Goal: Transaction & Acquisition: Obtain resource

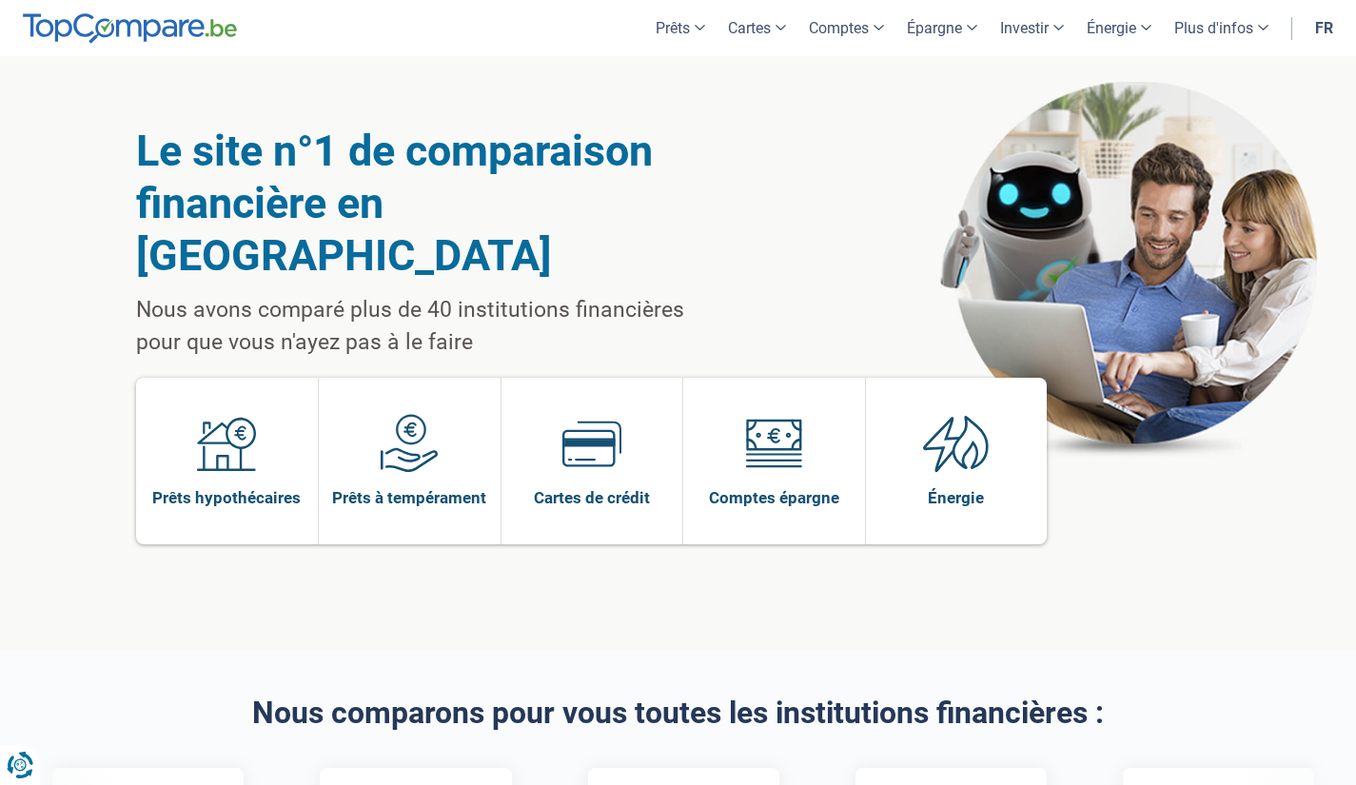
click at [1216, 247] on div "Le site n°1 de comparaison financière en Belgique Nous avons comparé plus de 40…" at bounding box center [678, 353] width 1085 height 595
click at [668, 24] on link "Prêts" at bounding box center [680, 28] width 72 height 56
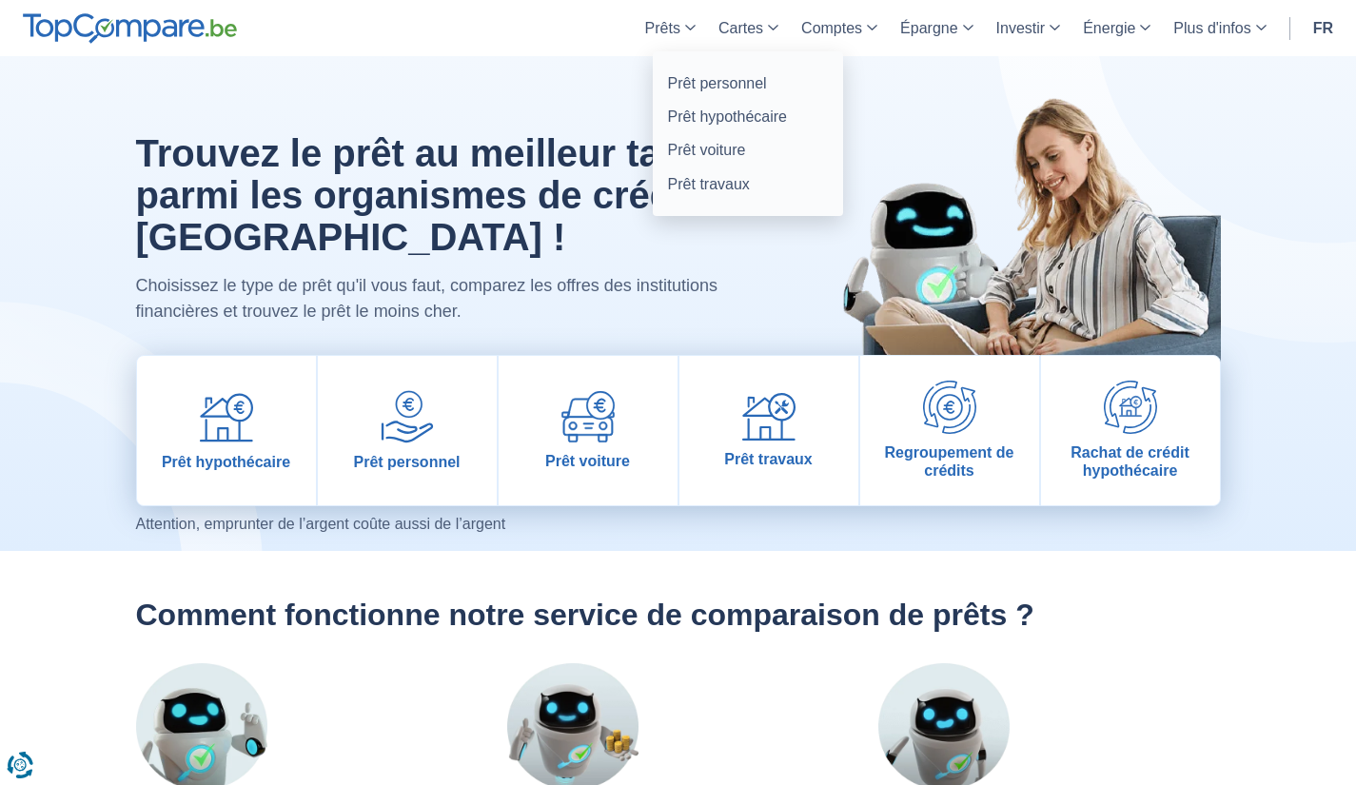
click at [677, 26] on link "Prêts" at bounding box center [670, 28] width 73 height 56
click at [708, 81] on link "Prêt personnel" at bounding box center [748, 83] width 175 height 33
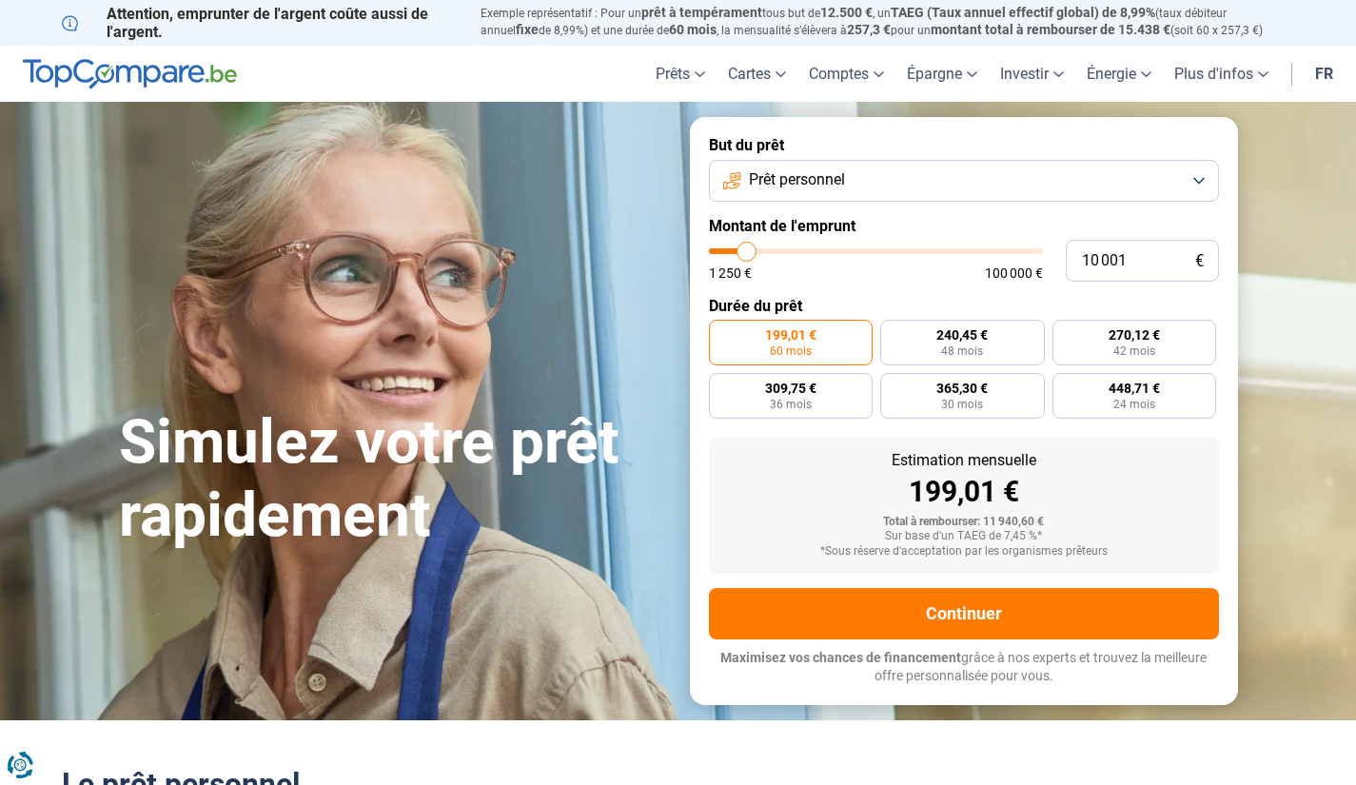
click at [433, 207] on div "Simulez votre prêt rapidement But du prêt Prêt personnel Montant de l'emprunt 1…" at bounding box center [679, 410] width 1142 height 587
click at [979, 349] on span "48 mois" at bounding box center [962, 350] width 42 height 11
click at [893, 332] on input "240,45 € 48 mois" at bounding box center [886, 326] width 12 height 12
radio input "true"
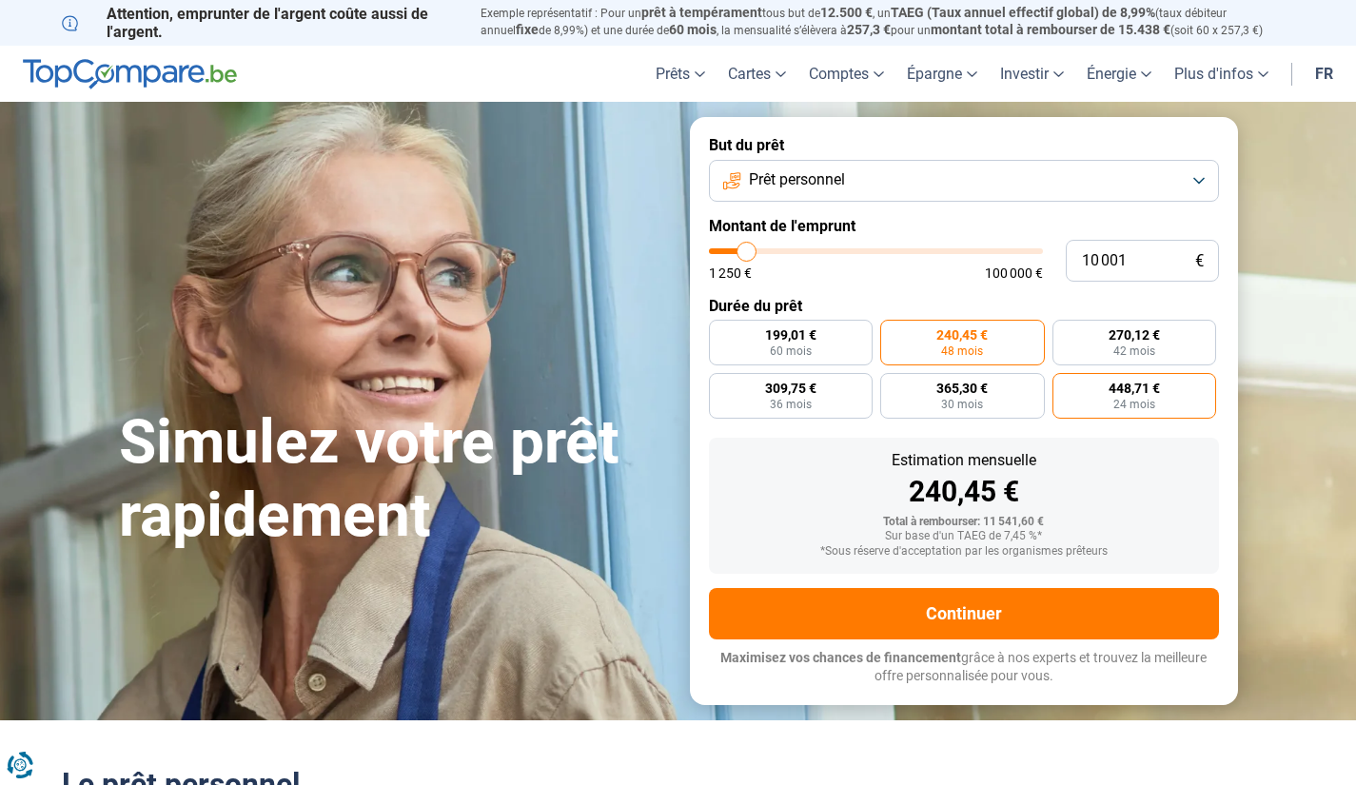
click at [1160, 396] on label "448,71 € 24 mois" at bounding box center [1135, 396] width 165 height 46
click at [1065, 385] on input "448,71 € 24 mois" at bounding box center [1059, 379] width 12 height 12
radio input "true"
type input "10 750"
type input "10750"
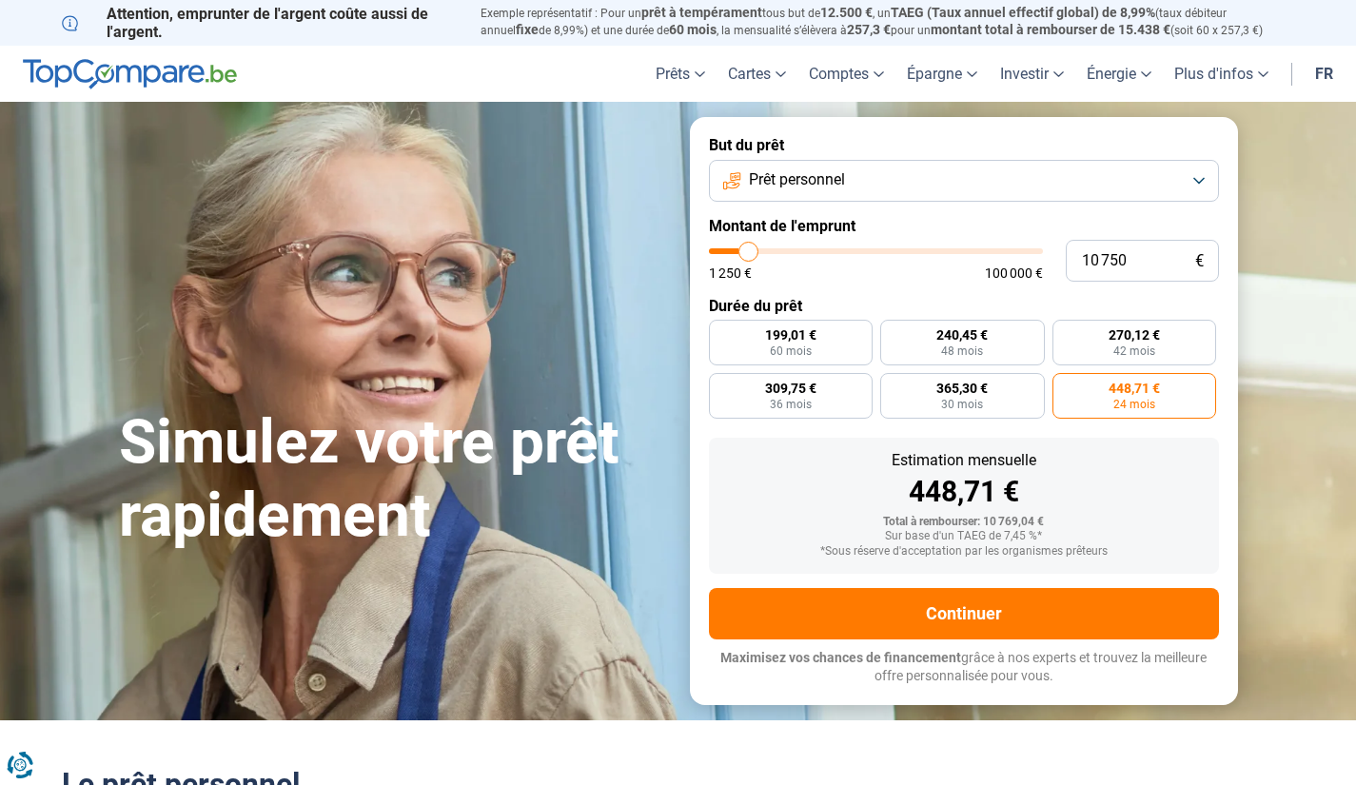
type input "11 250"
type input "11250"
type input "12 500"
type input "12500"
type input "13 500"
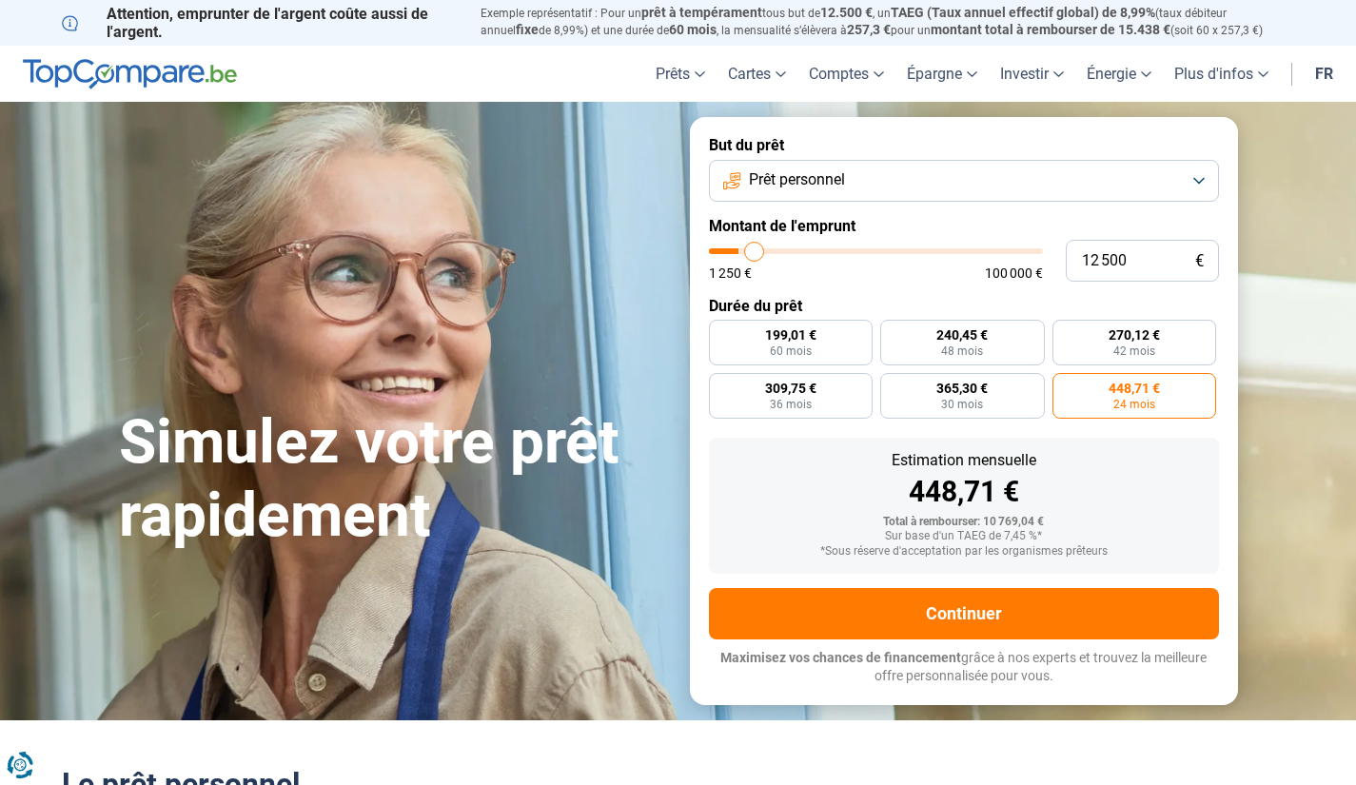
type input "13500"
type input "14 250"
type input "14250"
type input "15 250"
type input "15250"
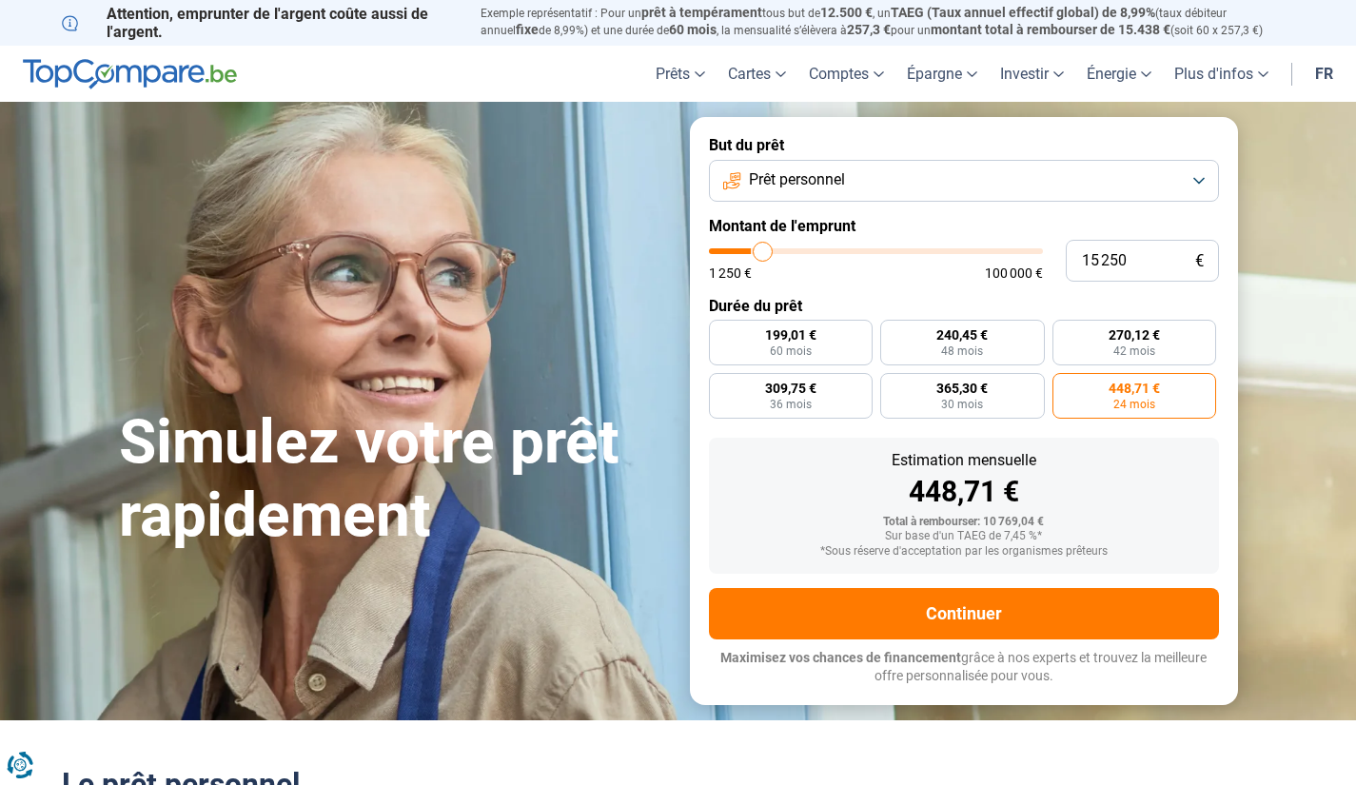
type input "16 250"
type input "16250"
type input "17 500"
type input "17500"
type input "18 000"
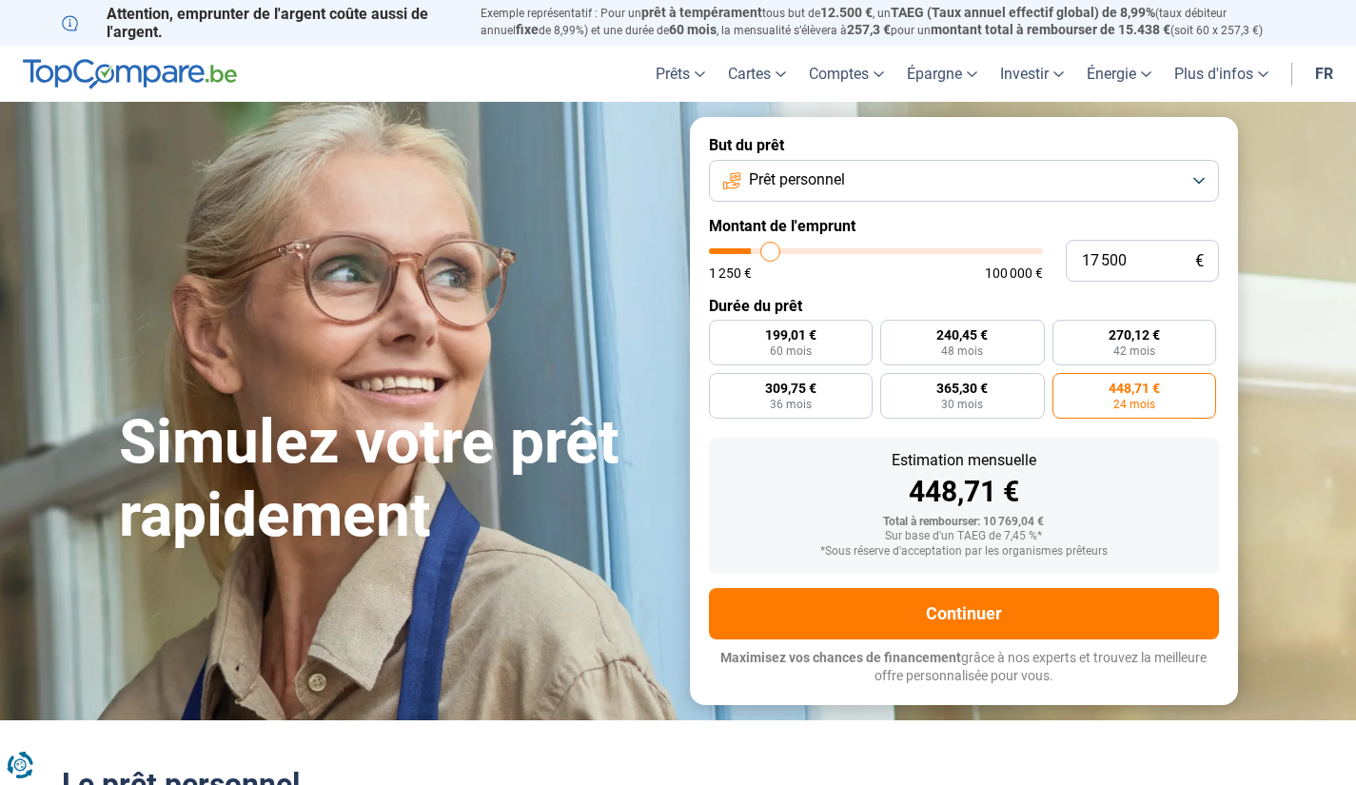
type input "18000"
type input "19 250"
type input "19250"
type input "20 000"
type input "20000"
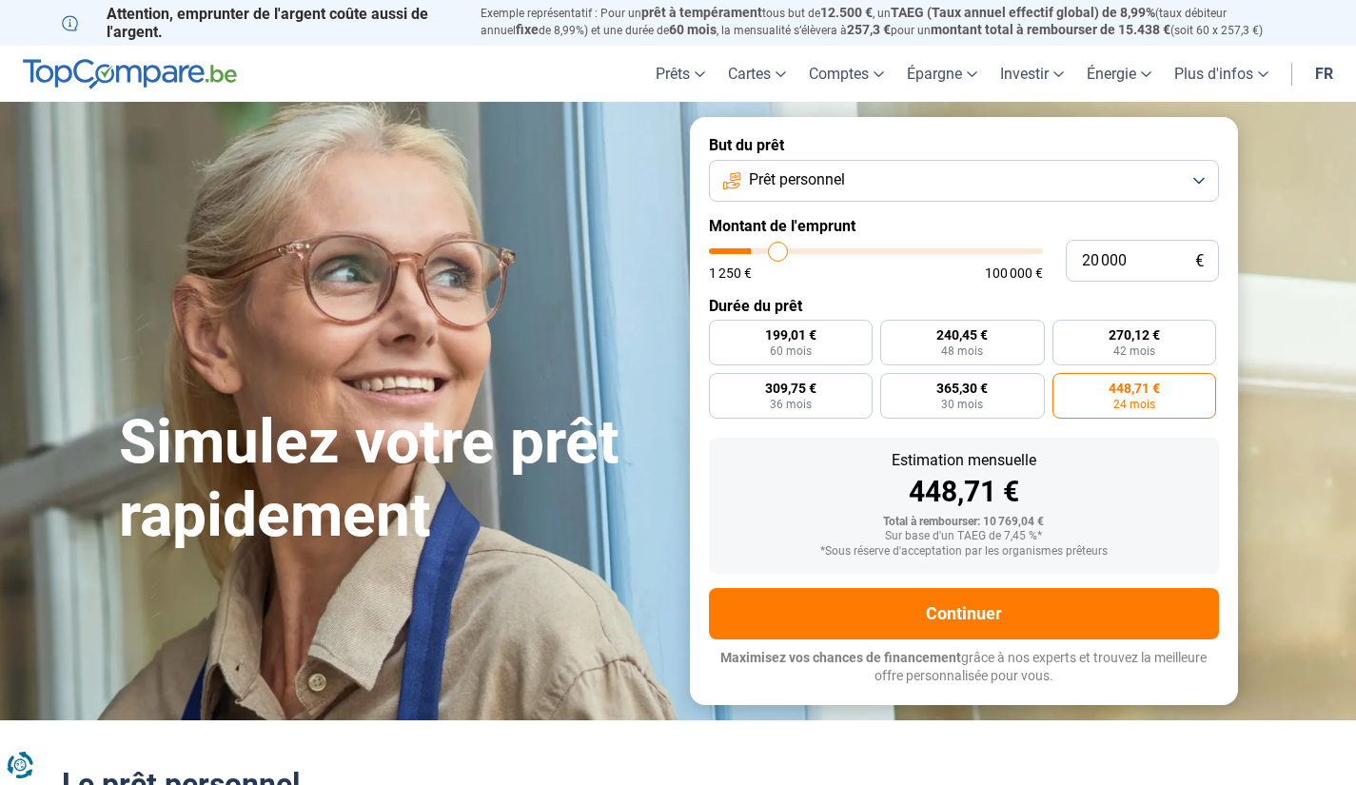
type input "20 500"
type input "20500"
type input "21 000"
type input "21000"
type input "20 750"
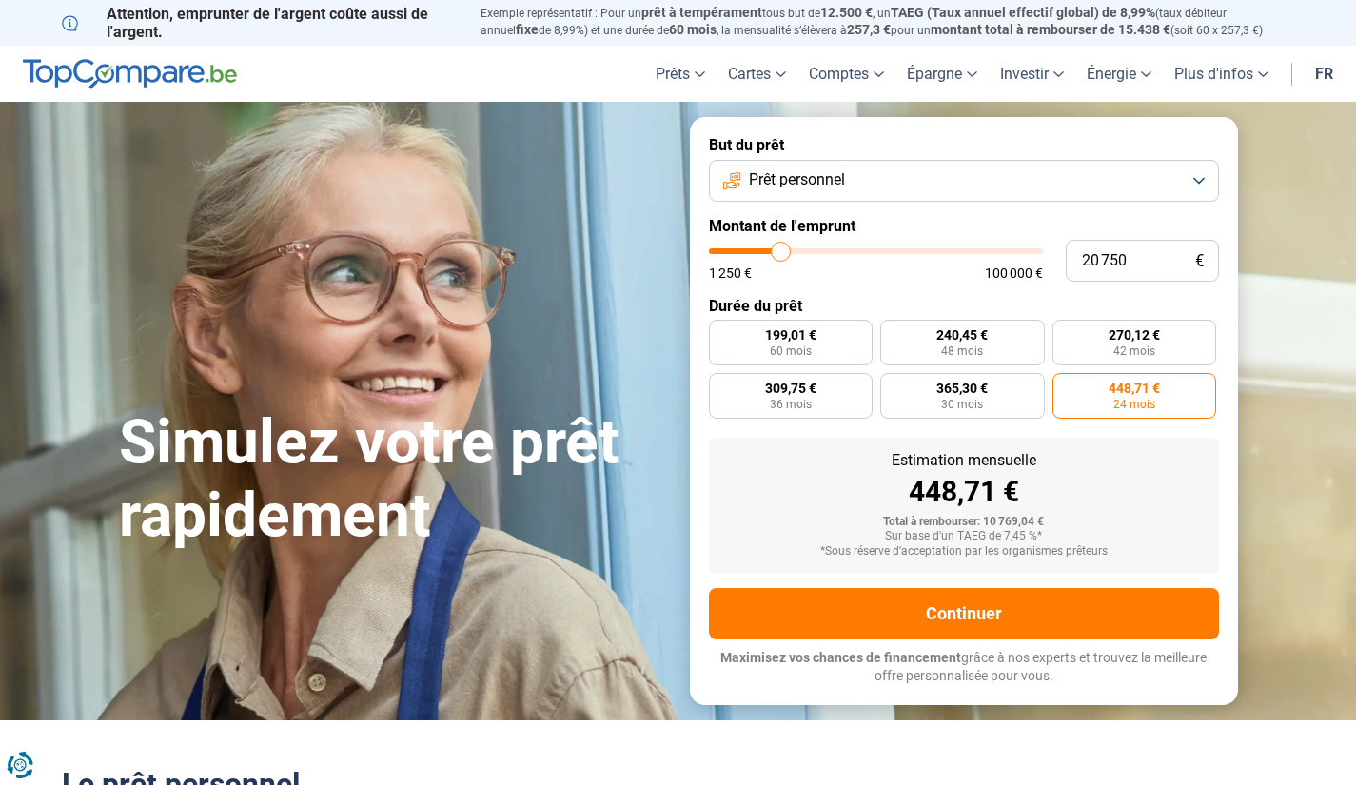
drag, startPoint x: 758, startPoint y: 248, endPoint x: 781, endPoint y: 256, distance: 25.0
type input "20750"
click at [781, 254] on input "range" at bounding box center [876, 251] width 334 height 6
radio input "false"
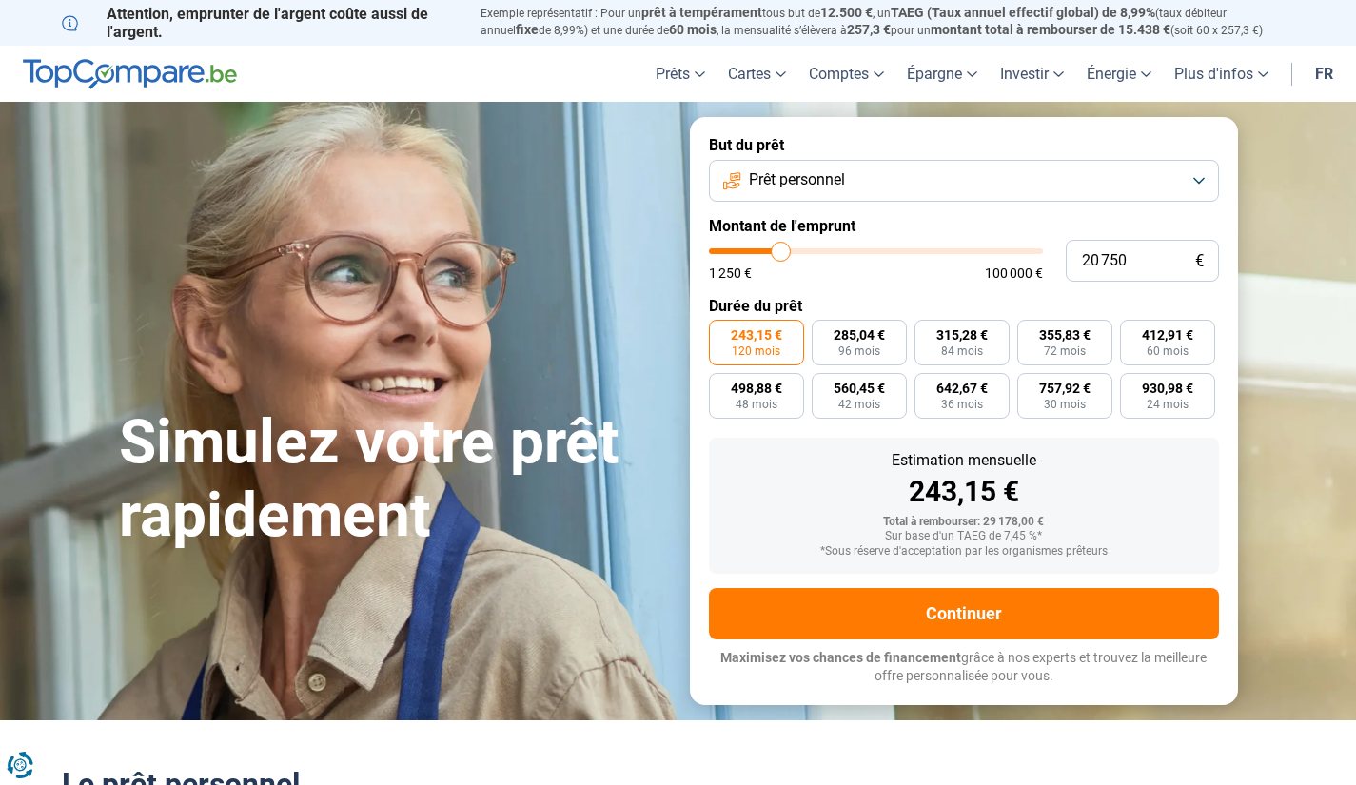
click at [737, 280] on span "1 250 €" at bounding box center [730, 272] width 43 height 13
click at [716, 271] on span "1 250 €" at bounding box center [730, 272] width 43 height 13
click at [738, 300] on label "Durée du prêt" at bounding box center [964, 306] width 510 height 18
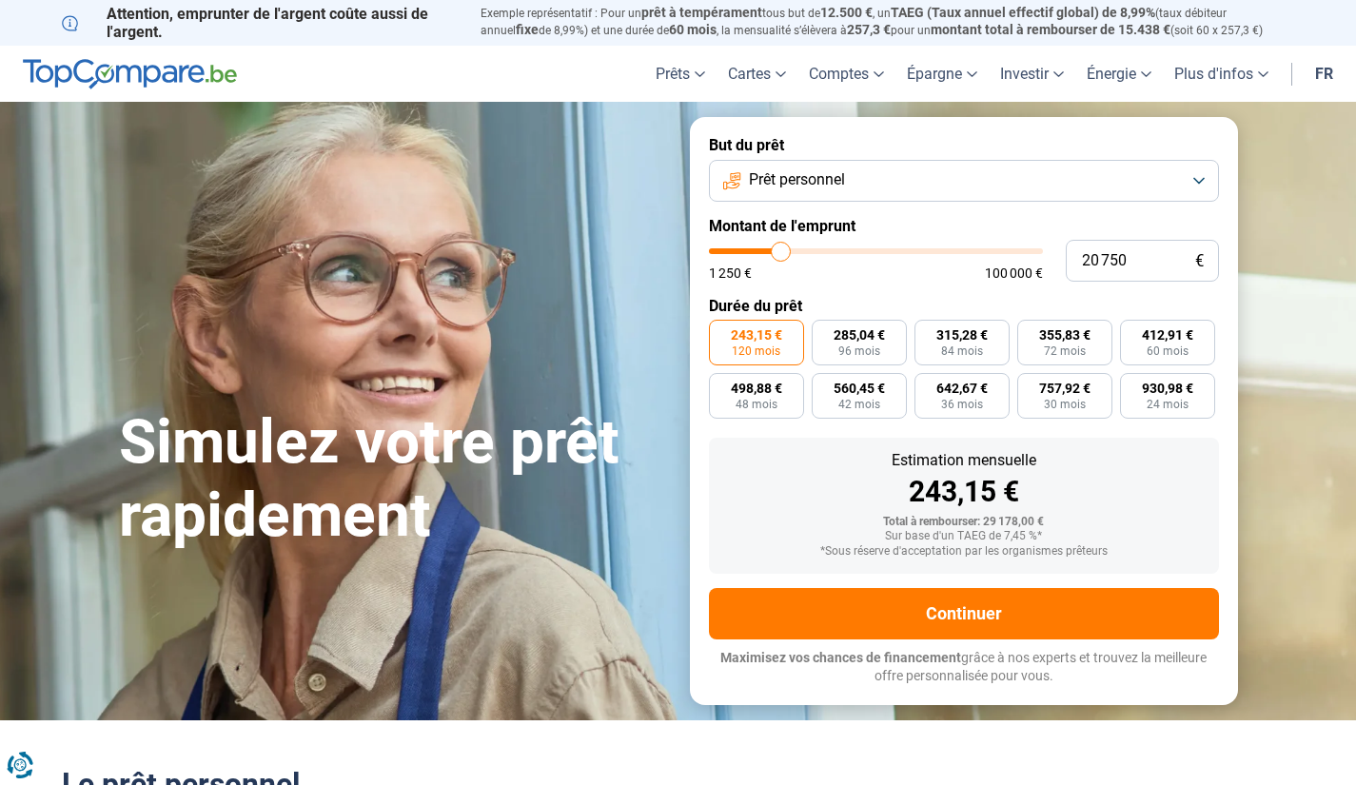
click at [68, 300] on section "Simulez votre prêt rapidement Simulez votre prêt rapidement But du prêt Prêt pe…" at bounding box center [678, 411] width 1356 height 618
click at [536, 228] on div "Simulez votre prêt rapidement But du prêt Prêt personnel Montant de l'emprunt 2…" at bounding box center [679, 410] width 1142 height 587
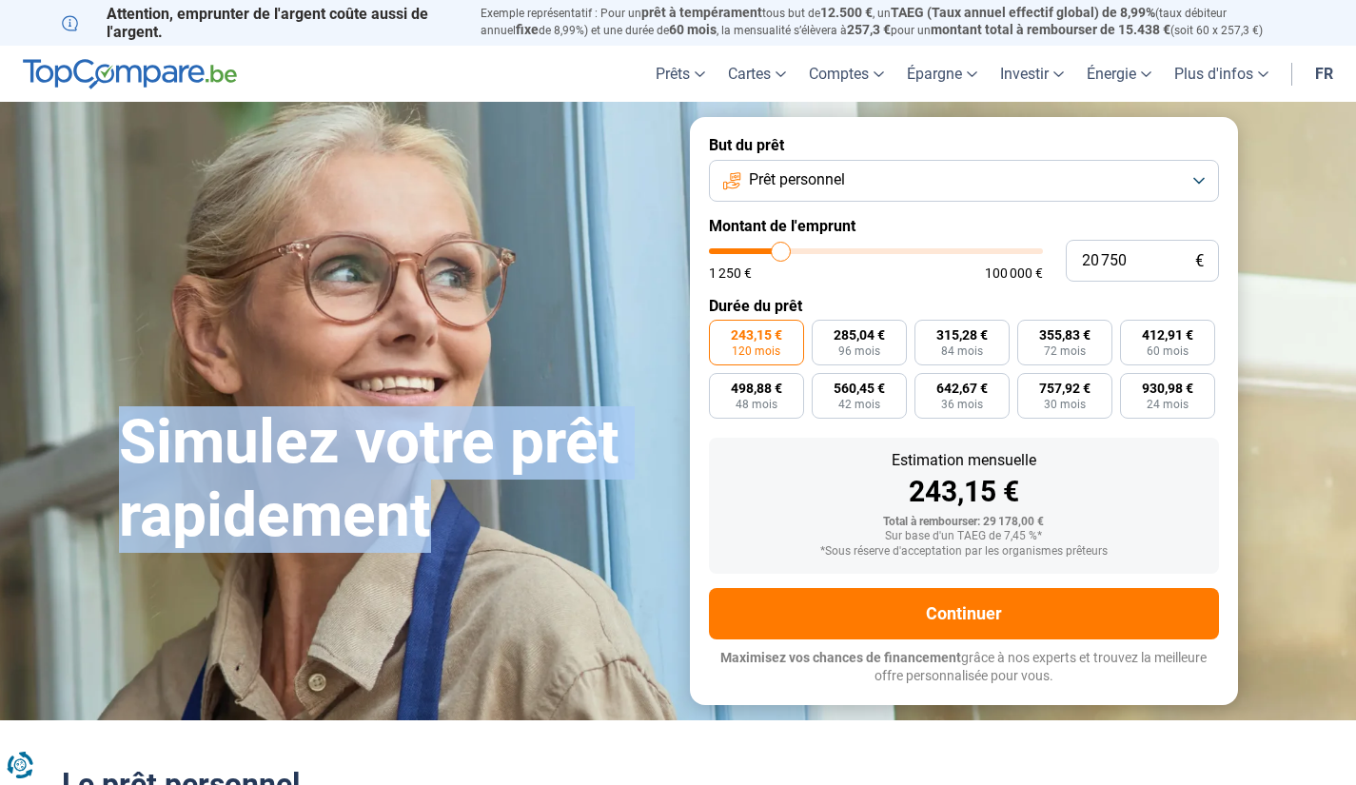
drag, startPoint x: 427, startPoint y: 522, endPoint x: 115, endPoint y: 436, distance: 323.7
click at [115, 436] on div "Simulez votre prêt rapidement" at bounding box center [393, 411] width 571 height 284
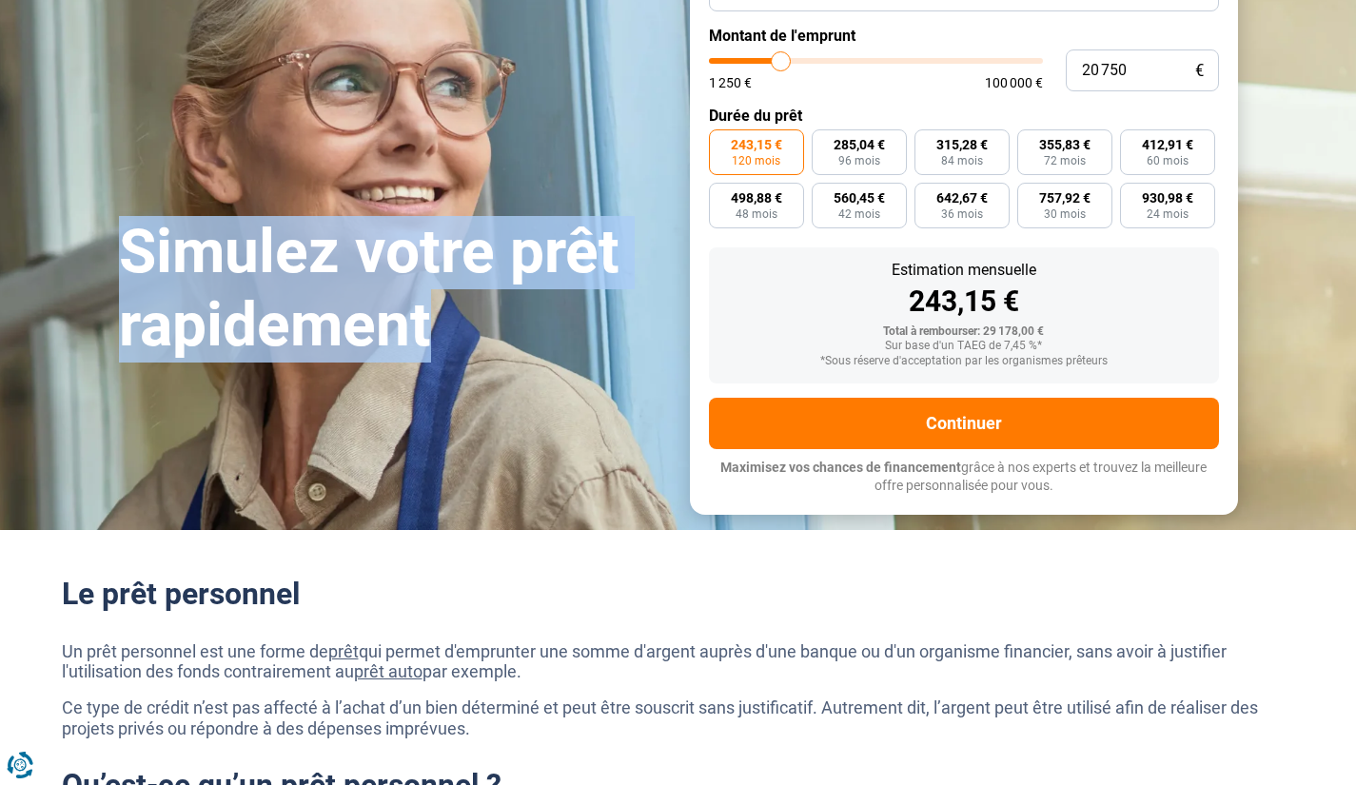
scroll to position [571, 0]
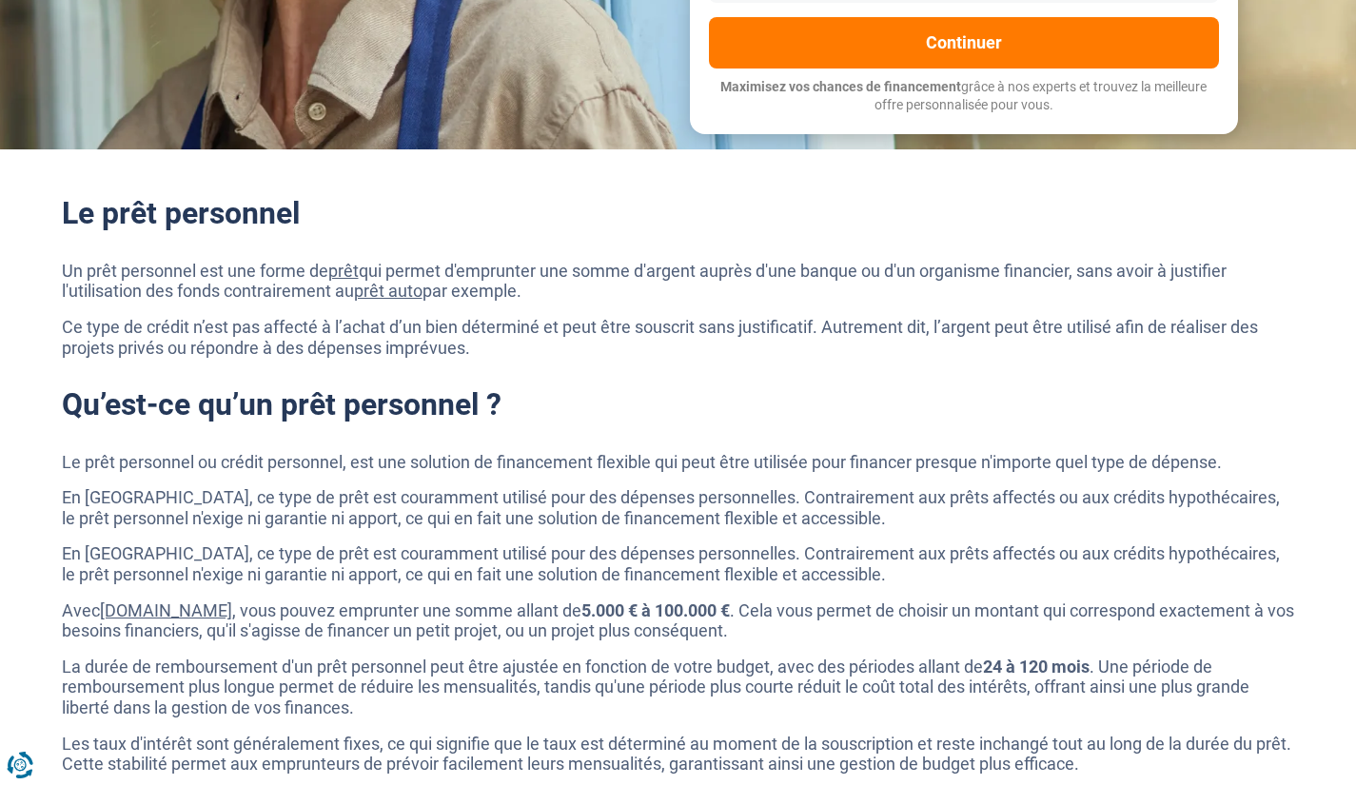
drag, startPoint x: 67, startPoint y: 213, endPoint x: 760, endPoint y: 366, distance: 710.6
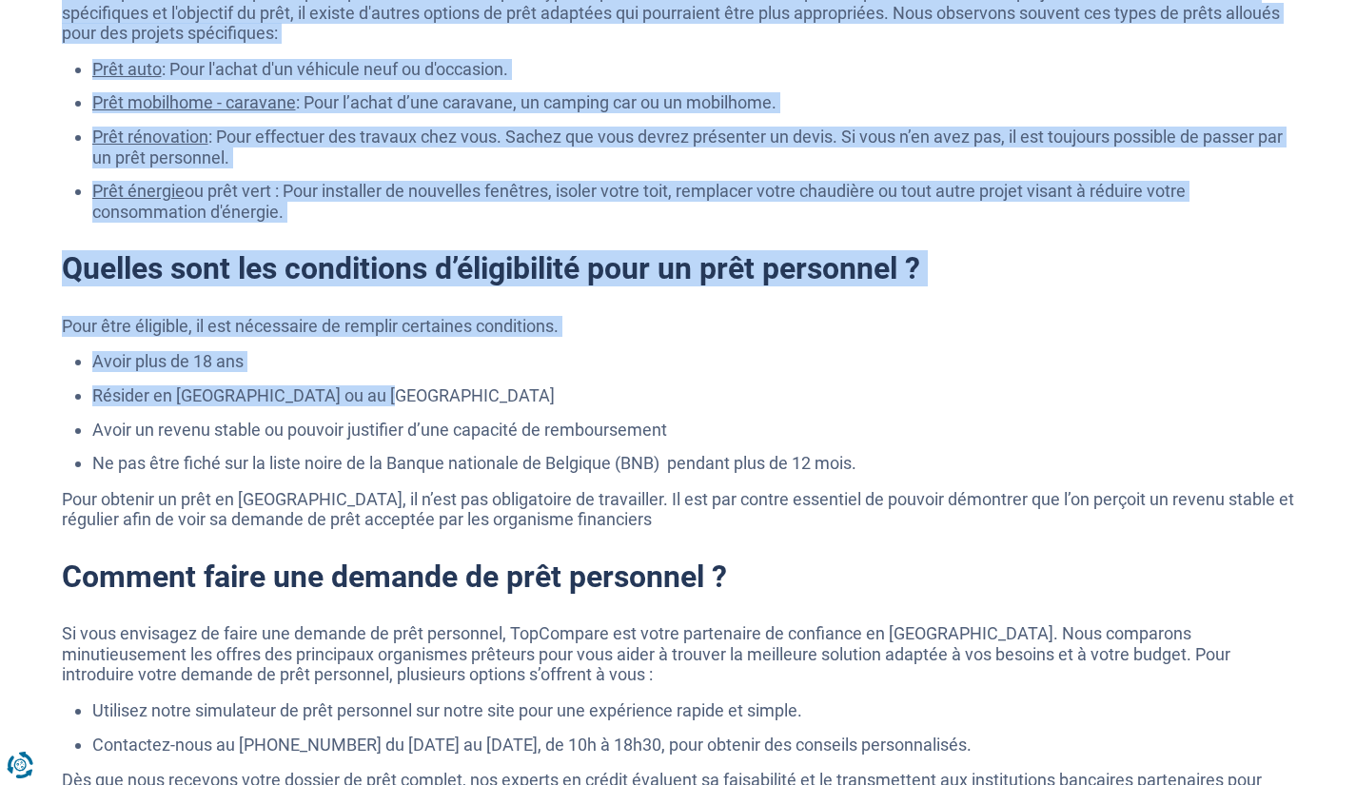
scroll to position [2665, 0]
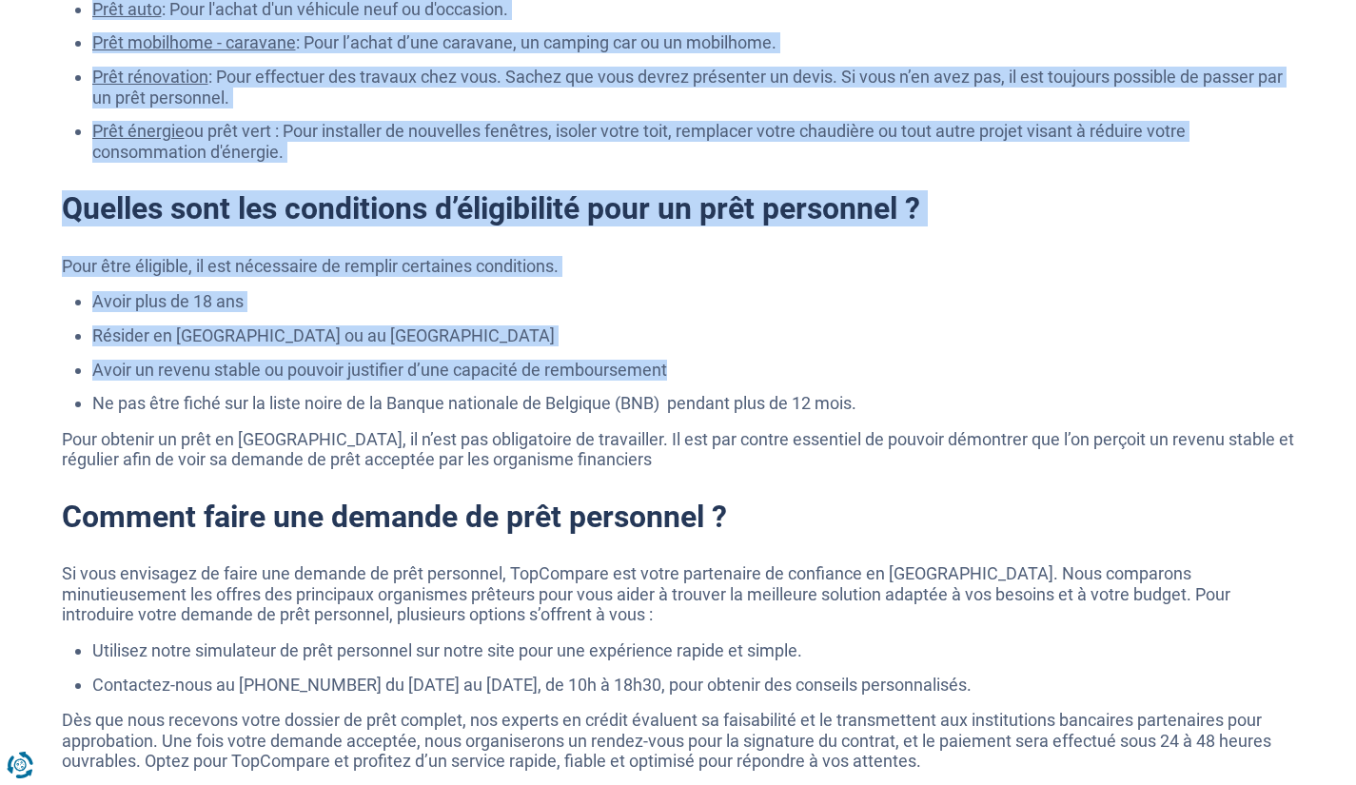
drag, startPoint x: 62, startPoint y: 213, endPoint x: 711, endPoint y: 378, distance: 669.7
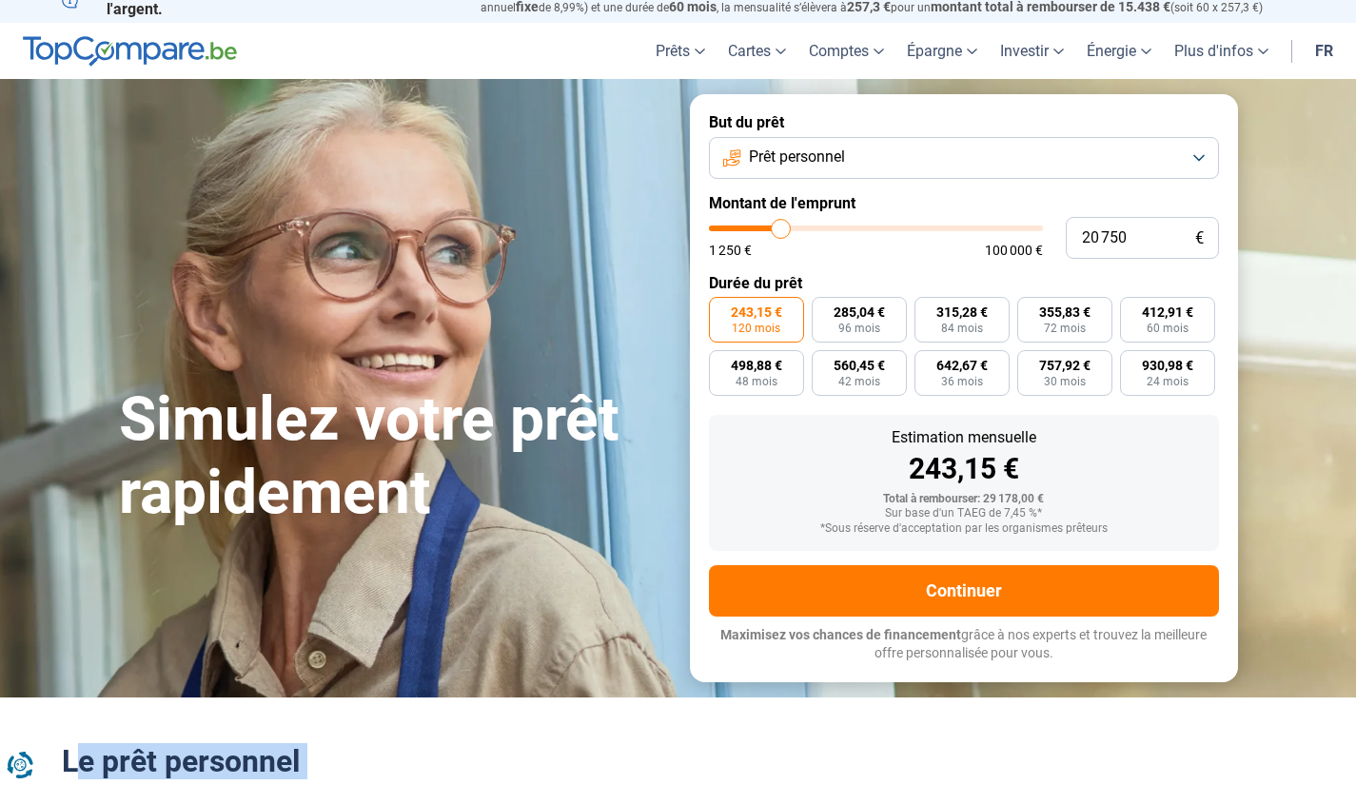
scroll to position [0, 0]
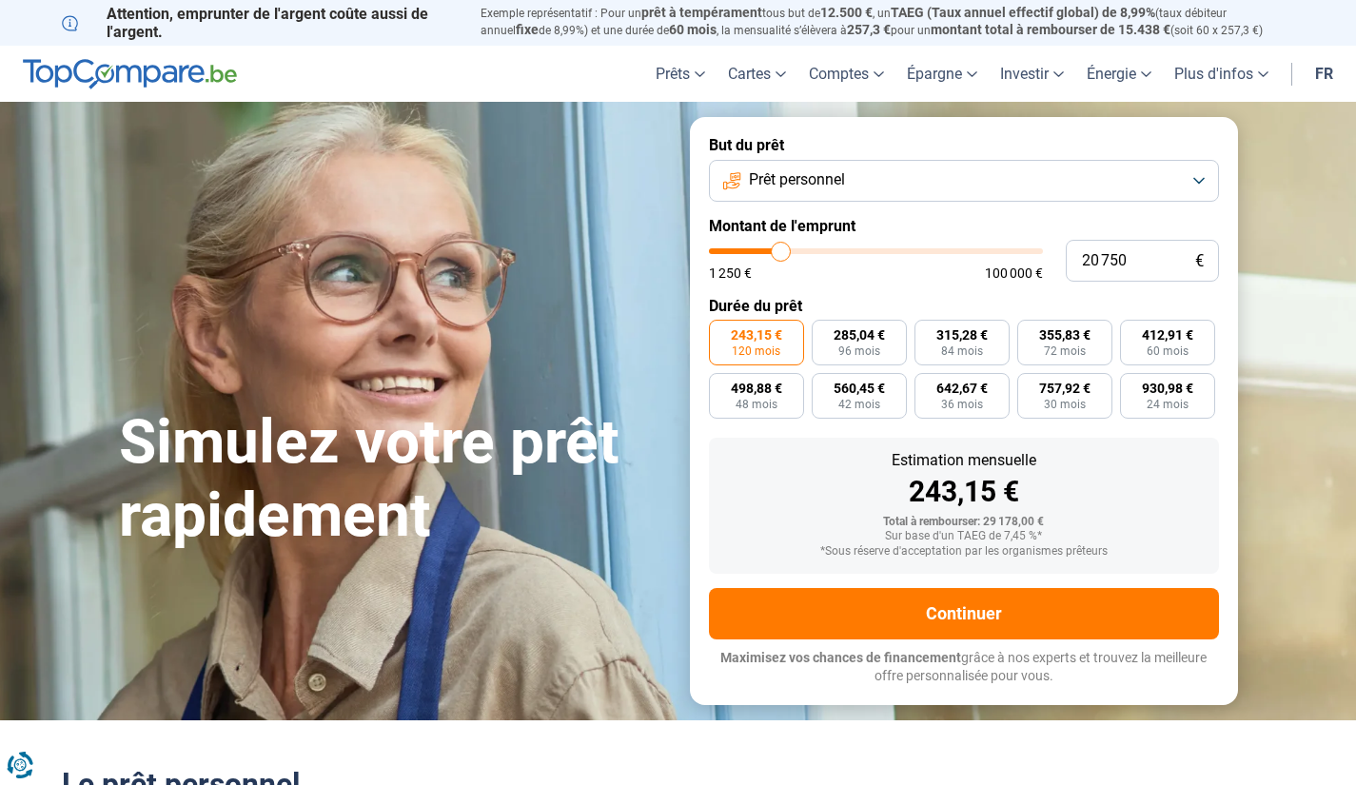
click at [557, 386] on div "Simulez votre prêt rapidement" at bounding box center [393, 411] width 571 height 284
click at [501, 361] on div "Simulez votre prêt rapidement" at bounding box center [393, 411] width 571 height 284
click at [505, 347] on div "Simulez votre prêt rapidement" at bounding box center [393, 411] width 571 height 284
type input "22 000"
type input "22000"
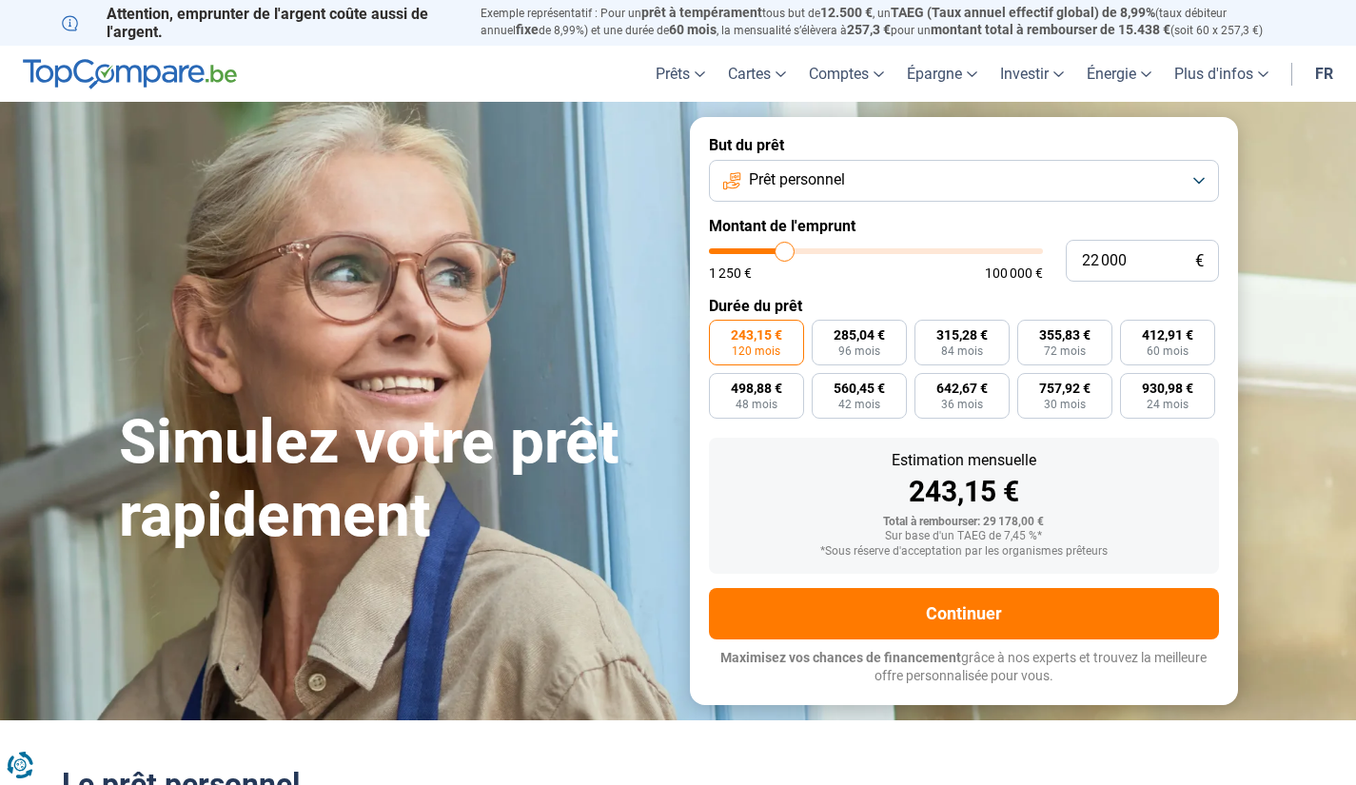
type input "18 000"
type input "18000"
type input "17 750"
type input "17750"
type input "17 500"
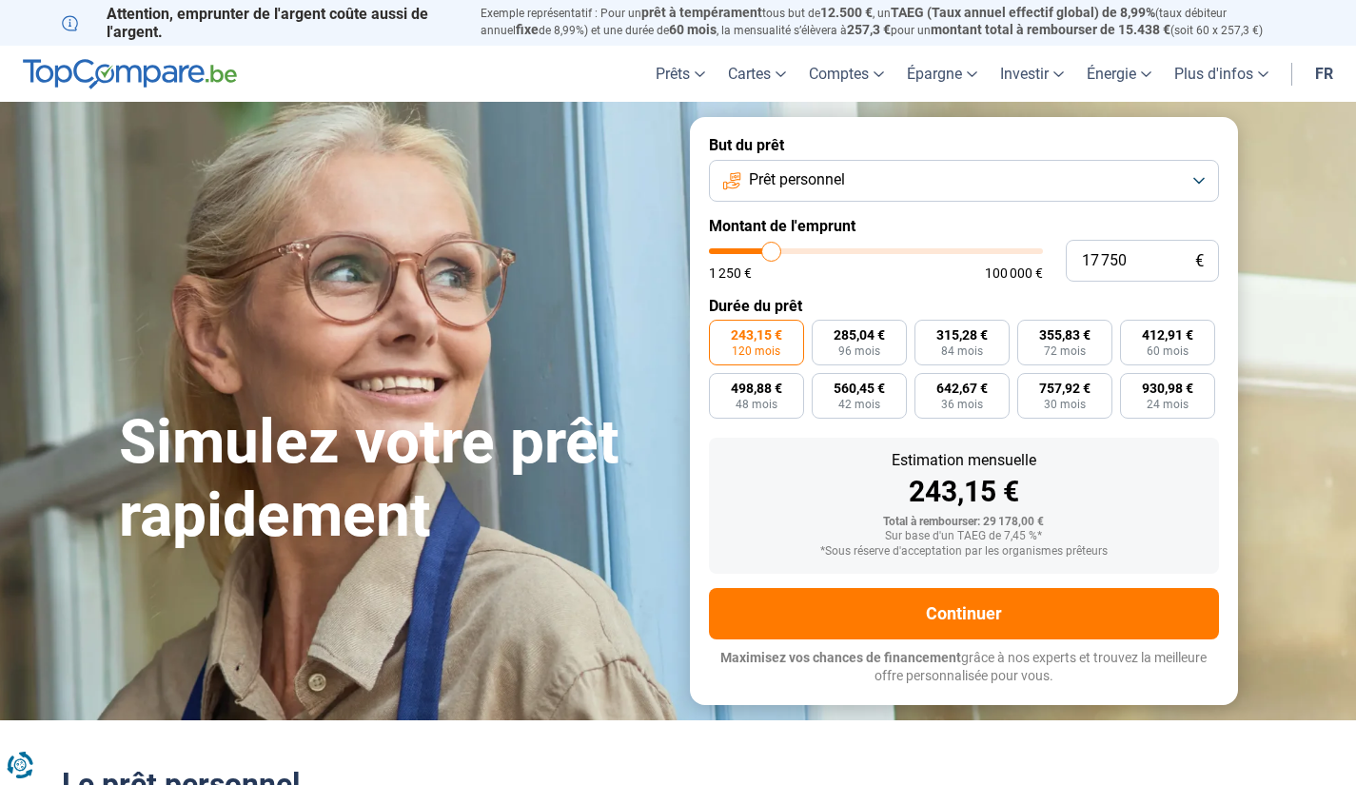
type input "17500"
type input "17 250"
type input "17250"
type input "17 000"
type input "17000"
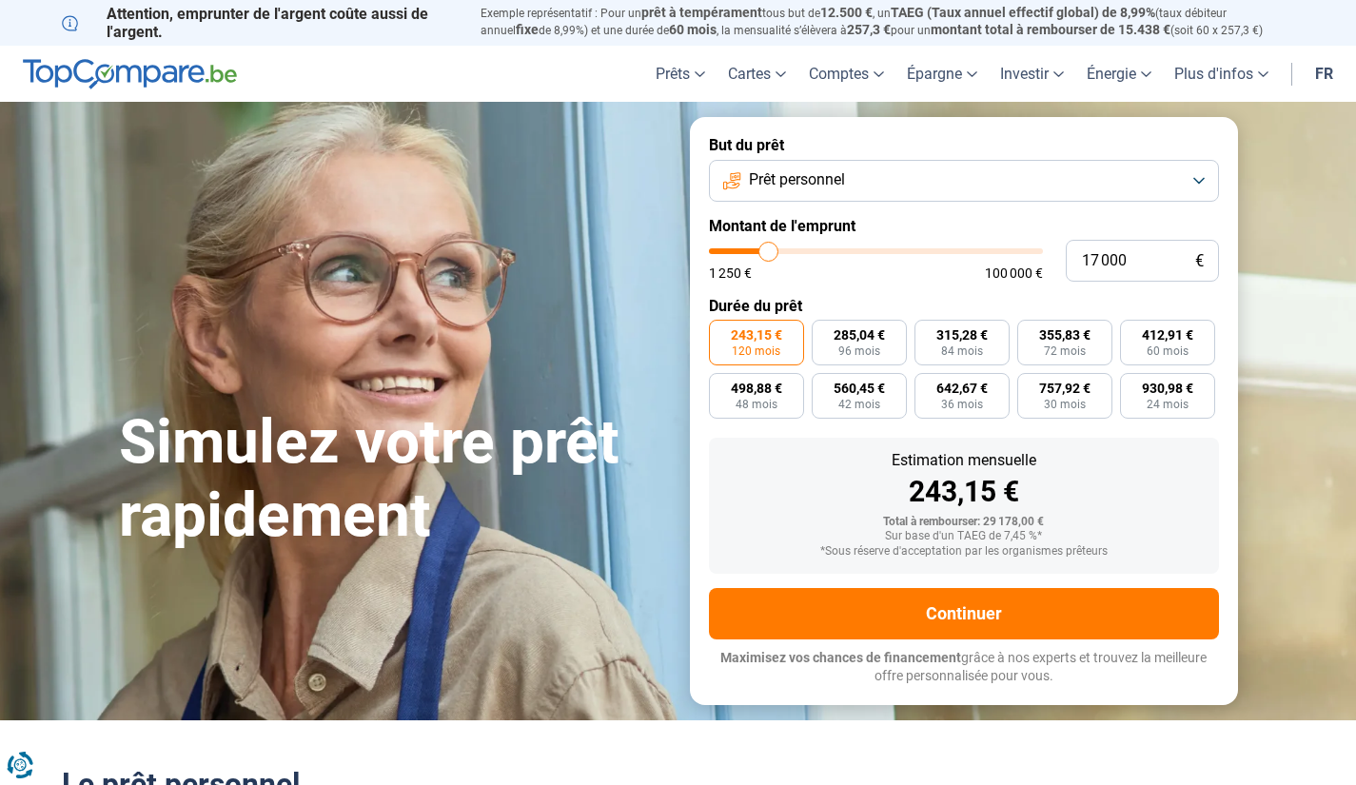
type input "16 750"
type input "16750"
type input "16 250"
type input "16250"
type input "16 000"
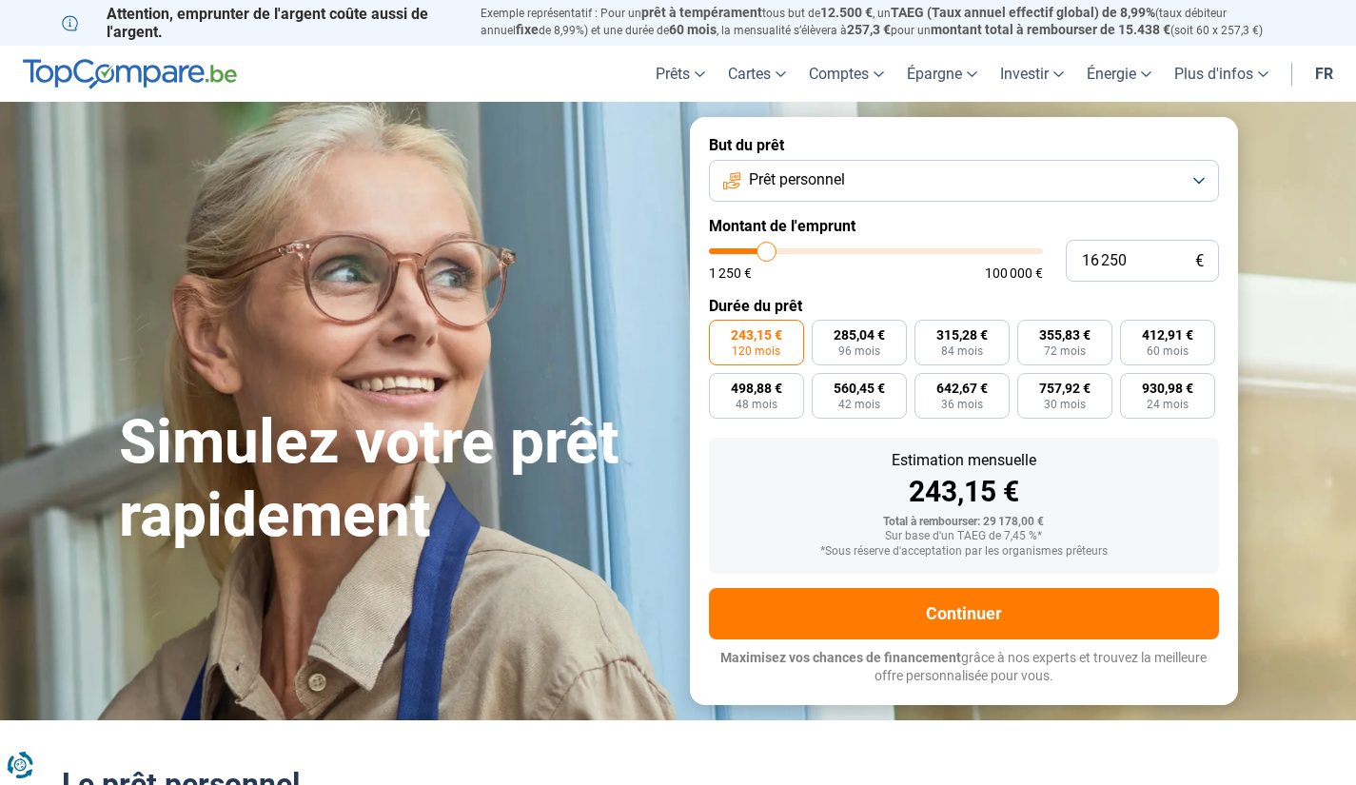
type input "16000"
type input "15 750"
type input "15750"
type input "15 500"
type input "15500"
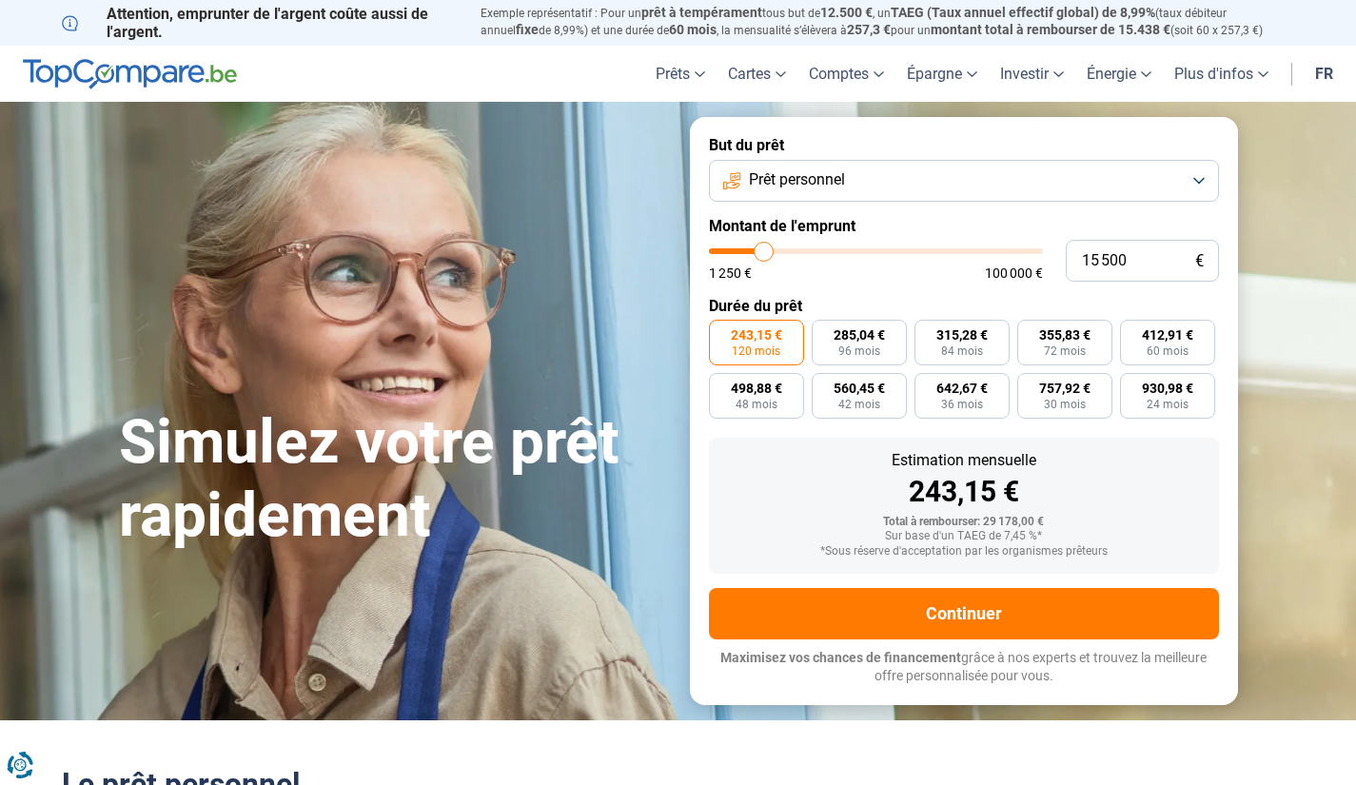
type input "15 250"
type input "15250"
type input "15 500"
type input "15500"
radio input "true"
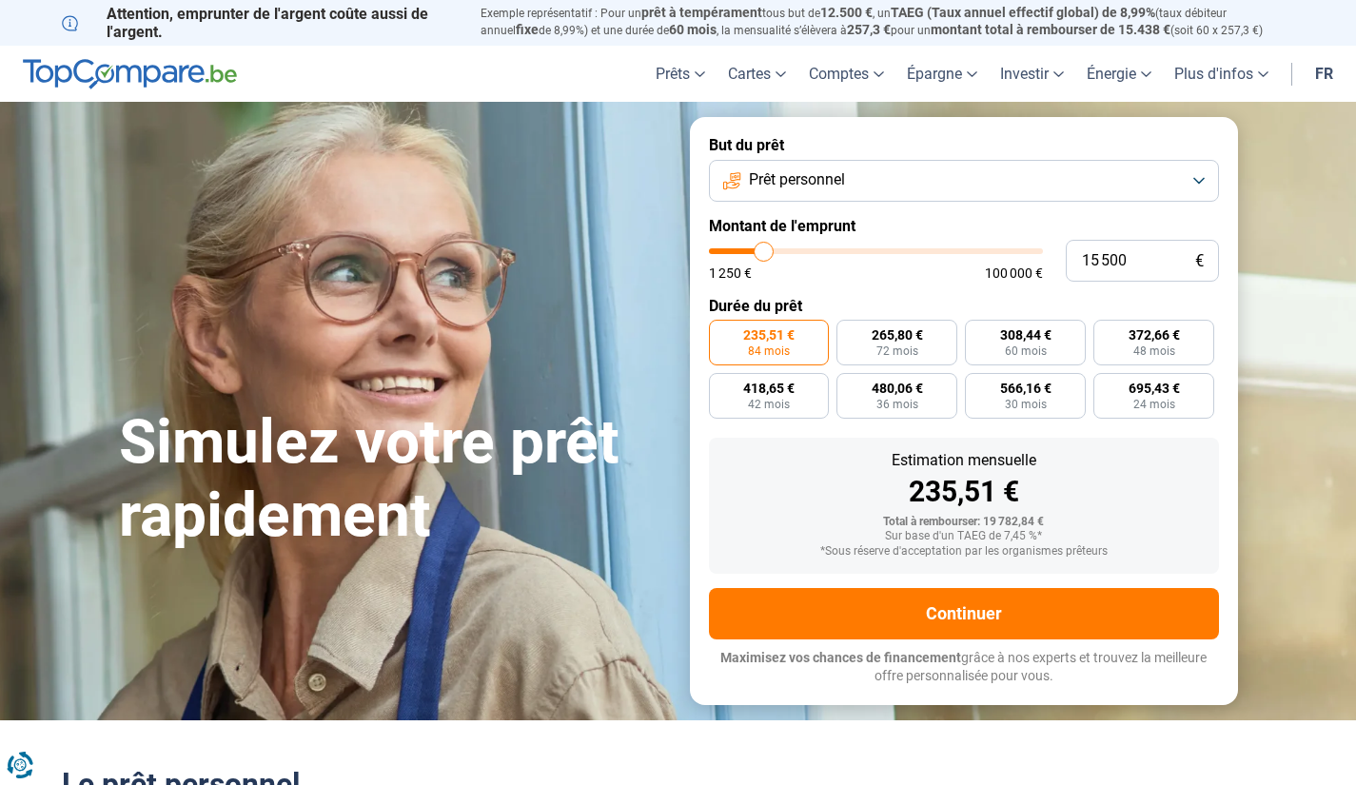
click at [820, 180] on span "Prêt personnel" at bounding box center [797, 179] width 96 height 21
